Goal: Task Accomplishment & Management: Manage account settings

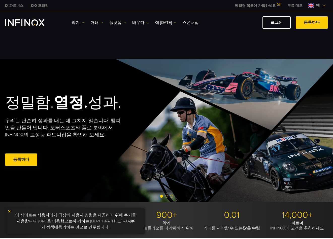
click at [219, 24] on font "로그인" at bounding box center [277, 22] width 12 height 5
click at [219, 21] on font "로그인" at bounding box center [277, 22] width 12 height 5
click at [219, 22] on font "로그인" at bounding box center [277, 22] width 12 height 5
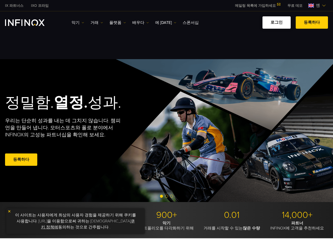
click at [219, 22] on font "로그인" at bounding box center [277, 22] width 12 height 5
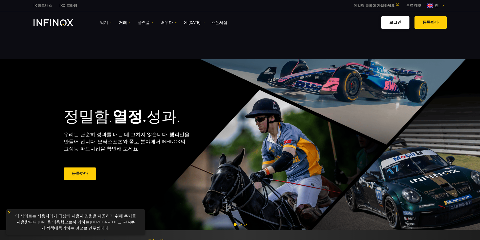
click at [219, 24] on font "로그인" at bounding box center [395, 22] width 12 height 5
